Goal: Information Seeking & Learning: Learn about a topic

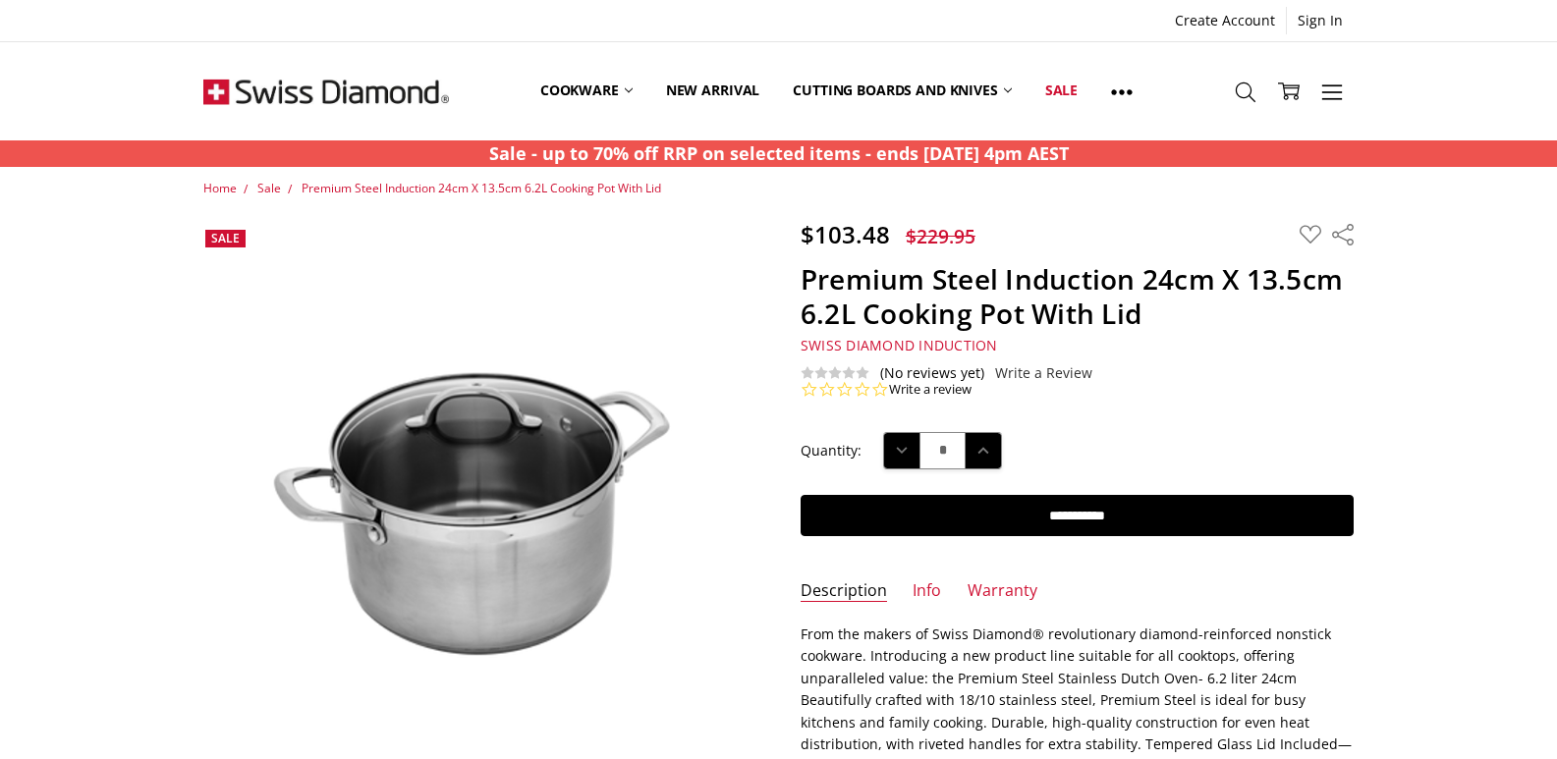
click at [955, 286] on h1 "Premium Steel Induction 24cm X 13.5cm 6.2L Cooking Pot With Lid" at bounding box center [1076, 296] width 553 height 69
click at [978, 275] on h1 "Premium Steel Induction 24cm X 13.5cm 6.2L Cooking Pot With Lid" at bounding box center [1076, 296] width 553 height 69
drag, startPoint x: 992, startPoint y: 280, endPoint x: 953, endPoint y: 284, distance: 39.5
click at [953, 284] on h1 "Premium Steel Induction 24cm X 13.5cm 6.2L Cooking Pot With Lid" at bounding box center [1076, 296] width 553 height 69
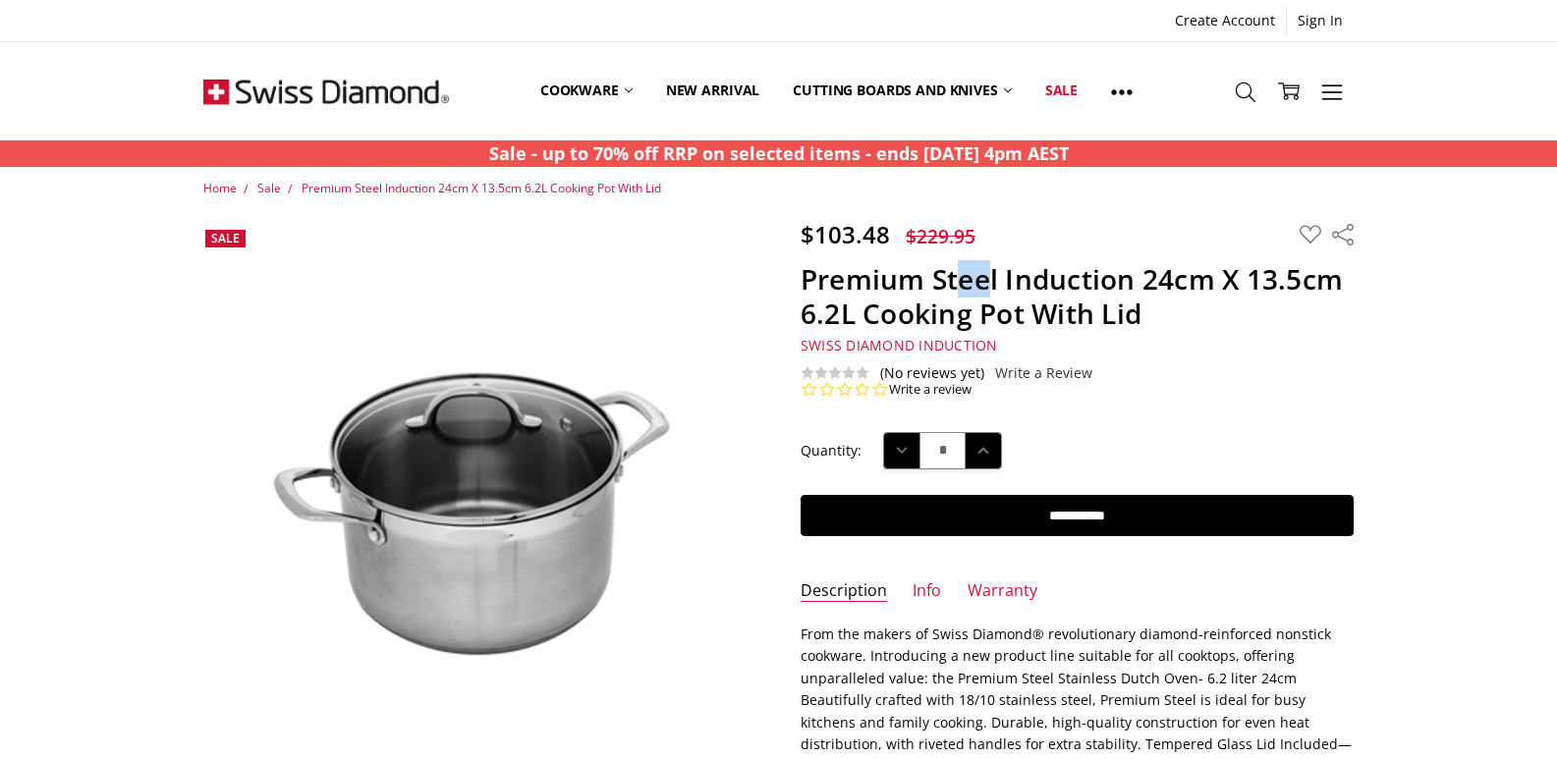
click at [953, 284] on h1 "Premium Steel Induction 24cm X 13.5cm 6.2L Cooking Pot With Lid" at bounding box center [1076, 296] width 553 height 69
click at [1042, 270] on h1 "Premium Steel Induction 24cm X 13.5cm 6.2L Cooking Pot With Lid" at bounding box center [1076, 296] width 553 height 69
click at [976, 268] on h1 "Premium Steel Induction 24cm X 13.5cm 6.2L Cooking Pot With Lid" at bounding box center [1076, 296] width 553 height 69
click at [937, 277] on h1 "Premium Steel Induction 24cm X 13.5cm 6.2L Cooking Pot With Lid" at bounding box center [1076, 296] width 553 height 69
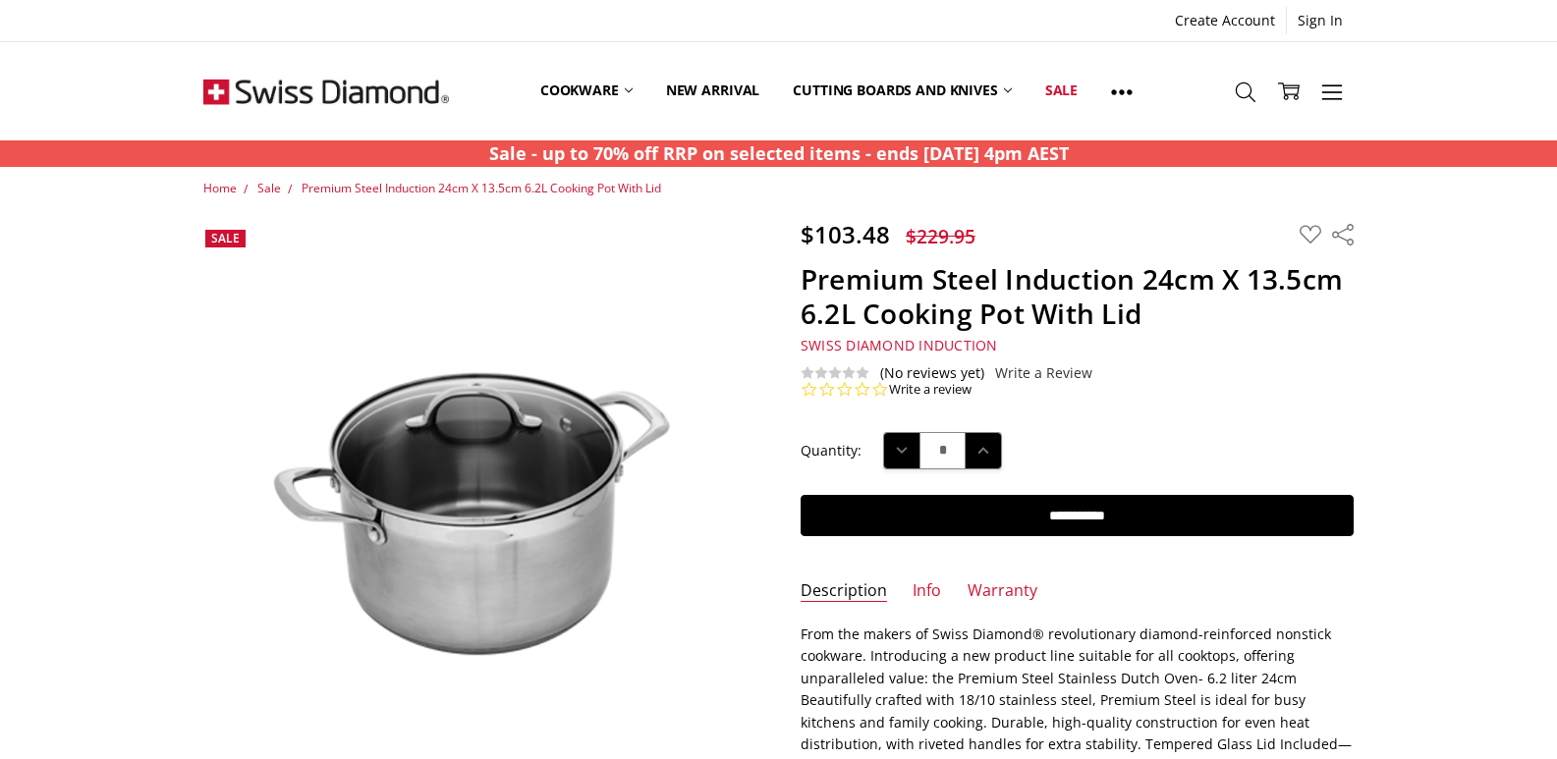
drag, startPoint x: 942, startPoint y: 297, endPoint x: 951, endPoint y: 282, distance: 17.2
click at [941, 297] on h1 "Premium Steel Induction 24cm X 13.5cm 6.2L Cooking Pot With Lid" at bounding box center [1076, 296] width 553 height 69
click at [940, 282] on h1 "Premium Steel Induction 24cm X 13.5cm 6.2L Cooking Pot With Lid" at bounding box center [1076, 296] width 553 height 69
drag, startPoint x: 1009, startPoint y: 281, endPoint x: 1134, endPoint y: 285, distance: 125.8
click at [1134, 285] on h1 "Premium Steel Induction 24cm X 13.5cm 6.2L Cooking Pot With Lid" at bounding box center [1076, 296] width 553 height 69
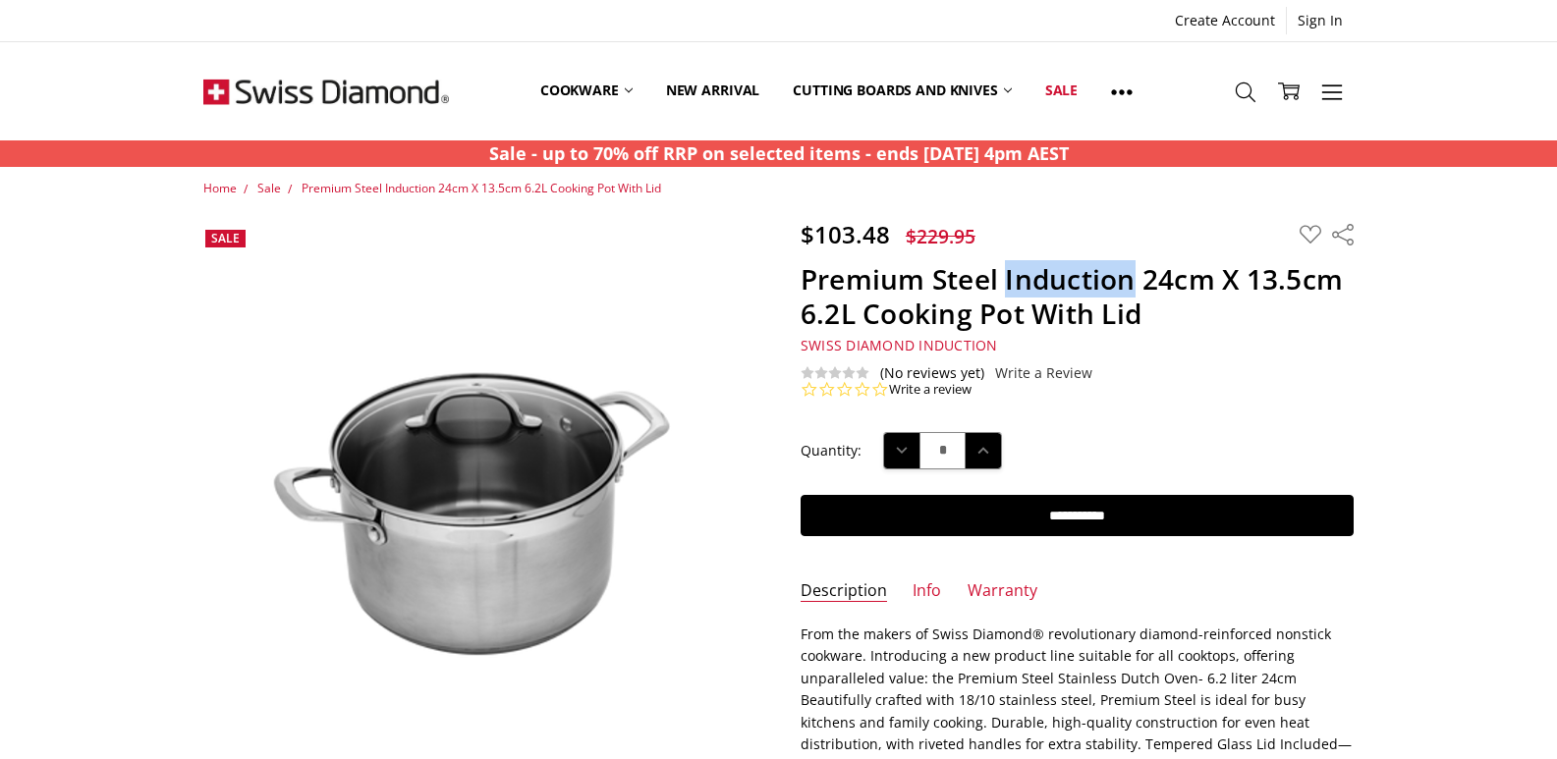
copy h1 "Induction"
click at [1222, 320] on h1 "Premium Steel Induction 24cm X 13.5cm 6.2L Cooking Pot With Lid" at bounding box center [1076, 296] width 553 height 69
click at [1158, 275] on h1 "Premium Steel Induction 24cm X 13.5cm 6.2L Cooking Pot With Lid" at bounding box center [1076, 296] width 553 height 69
click at [1148, 276] on h1 "Premium Steel Induction 24cm X 13.5cm 6.2L Cooking Pot With Lid" at bounding box center [1076, 296] width 553 height 69
drag, startPoint x: 1143, startPoint y: 287, endPoint x: 1339, endPoint y: 286, distance: 195.4
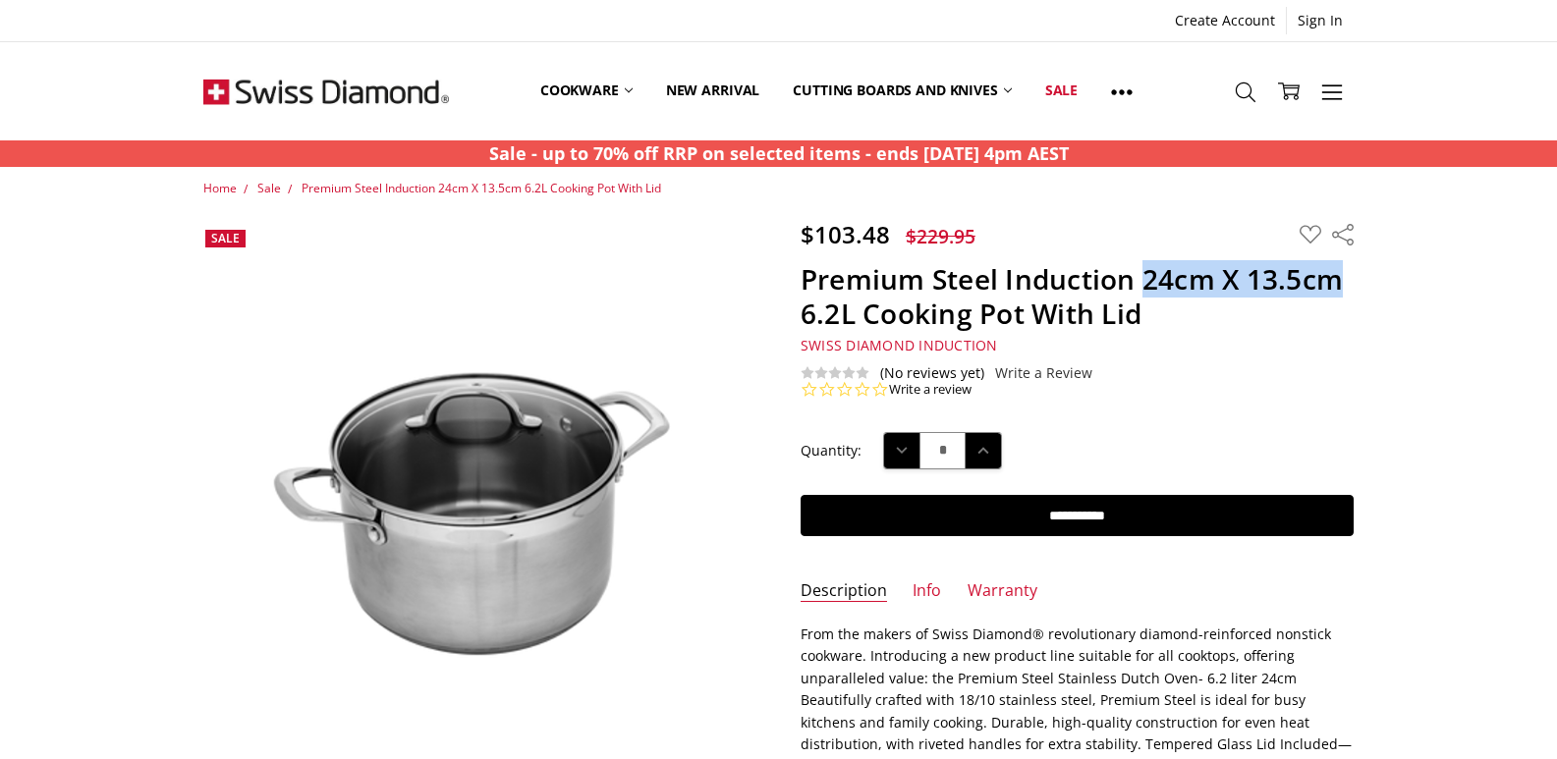
click at [1339, 286] on h1 "Premium Steel Induction 24cm X 13.5cm 6.2L Cooking Pot With Lid" at bounding box center [1076, 296] width 553 height 69
copy h1 "24cm X 13.5cm"
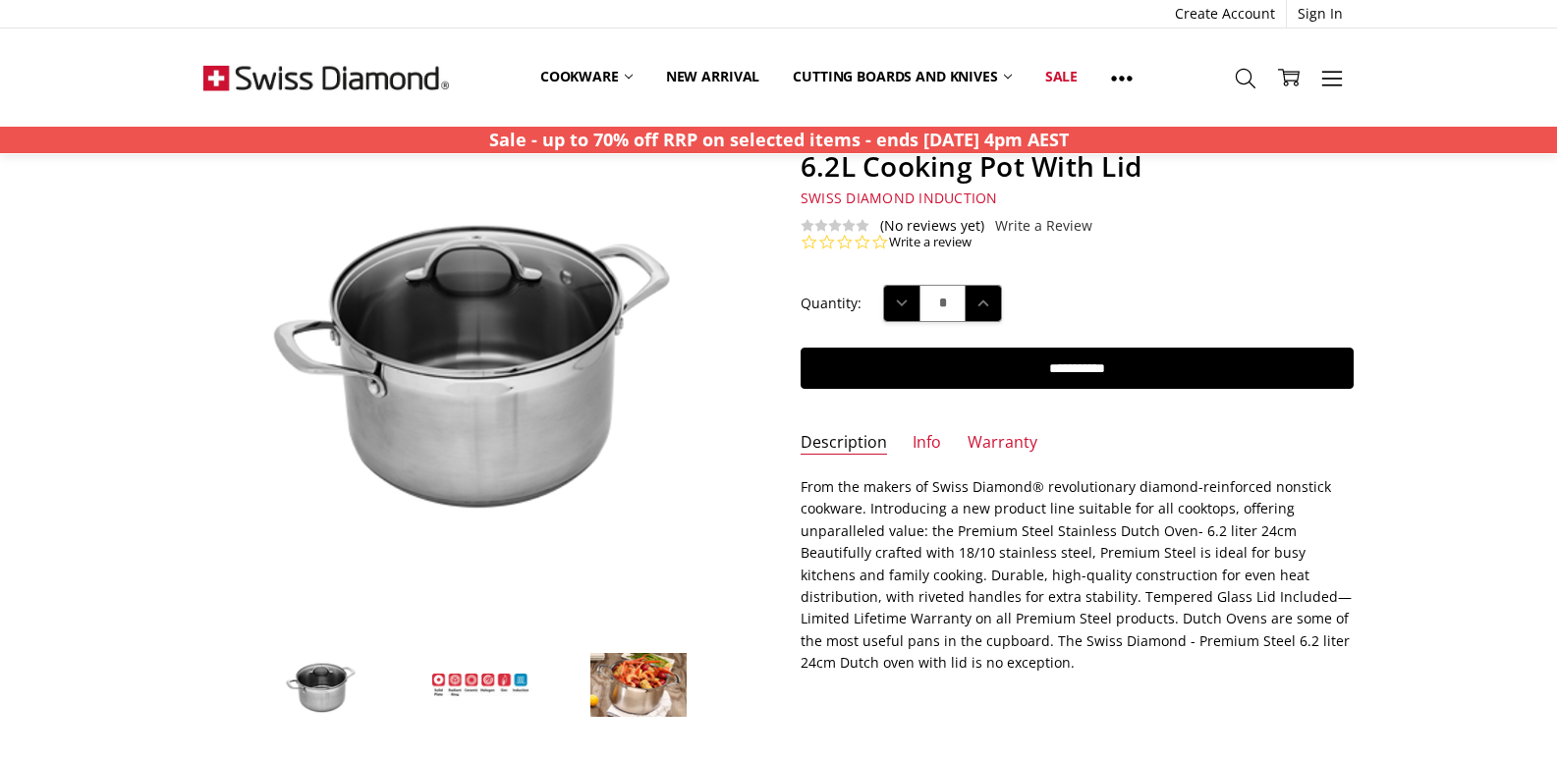
scroll to position [196, 0]
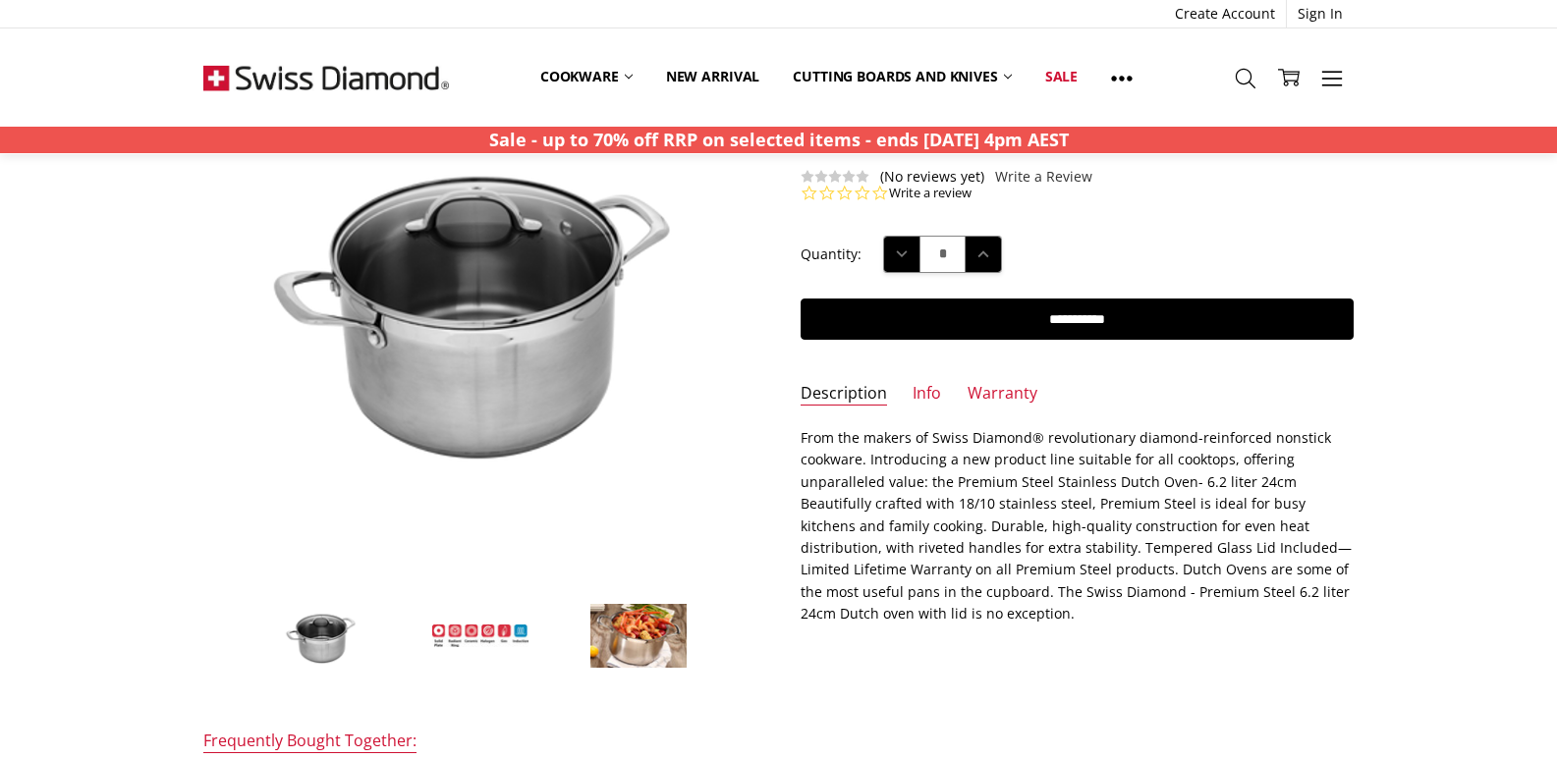
click at [834, 552] on p "From the makers of Swiss Diamond® revolutionary diamond-reinforced nonstick coo…" at bounding box center [1076, 526] width 553 height 198
drag, startPoint x: 919, startPoint y: 502, endPoint x: 1009, endPoint y: 507, distance: 89.5
click at [1009, 507] on p "From the makers of Swiss Diamond® revolutionary diamond-reinforced nonstick coo…" at bounding box center [1076, 526] width 553 height 198
copy p "stainless steel"
click at [959, 577] on p "From the makers of Swiss Diamond® revolutionary diamond-reinforced nonstick coo…" at bounding box center [1076, 526] width 553 height 198
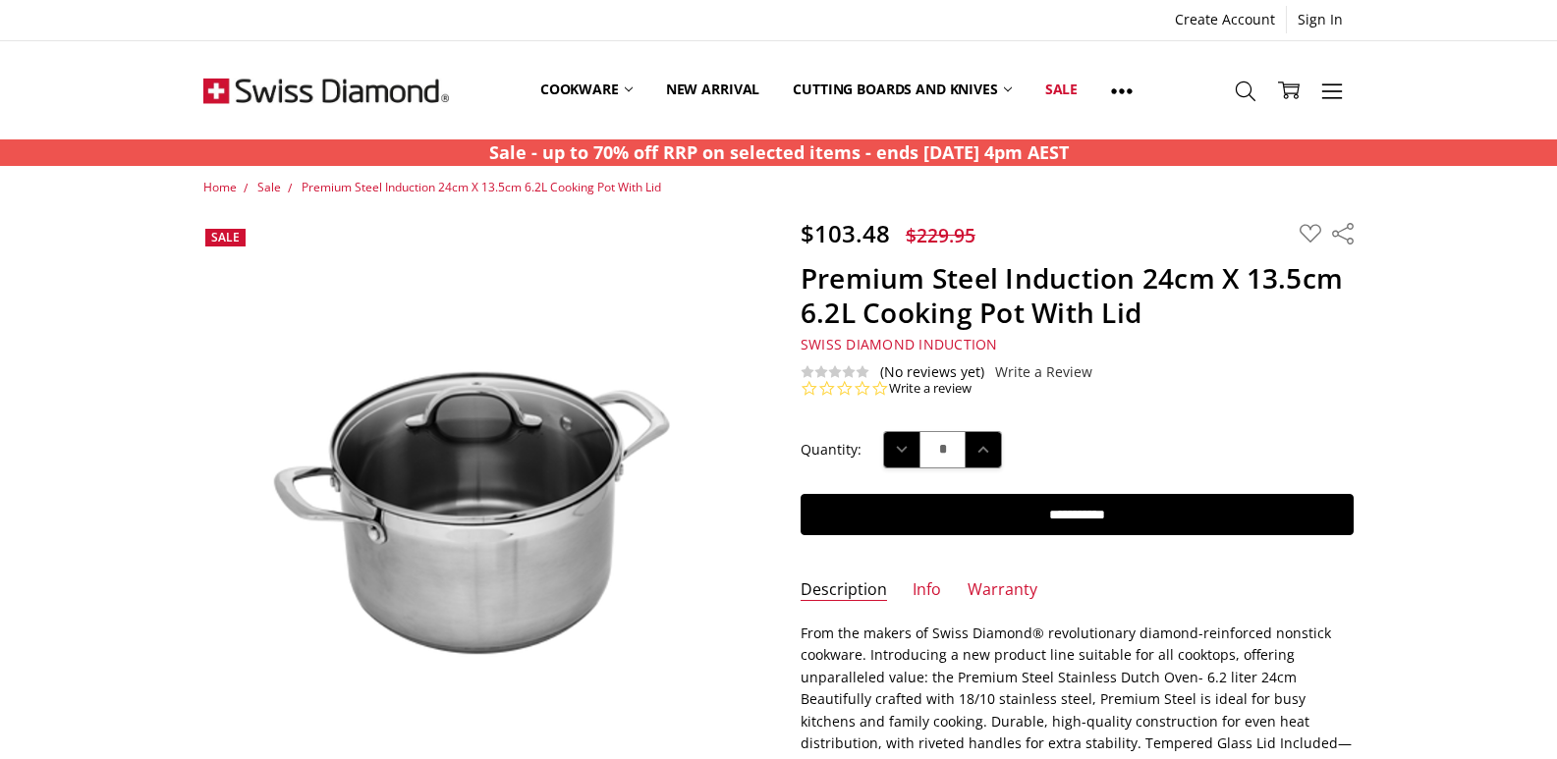
scroll to position [0, 0]
